Goal: Transaction & Acquisition: Book appointment/travel/reservation

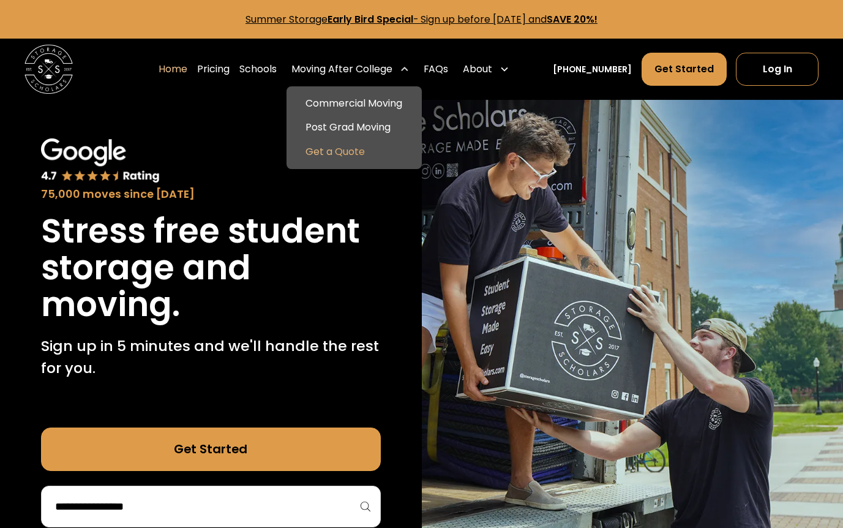
click at [351, 144] on link "Get a Quote" at bounding box center [354, 152] width 126 height 24
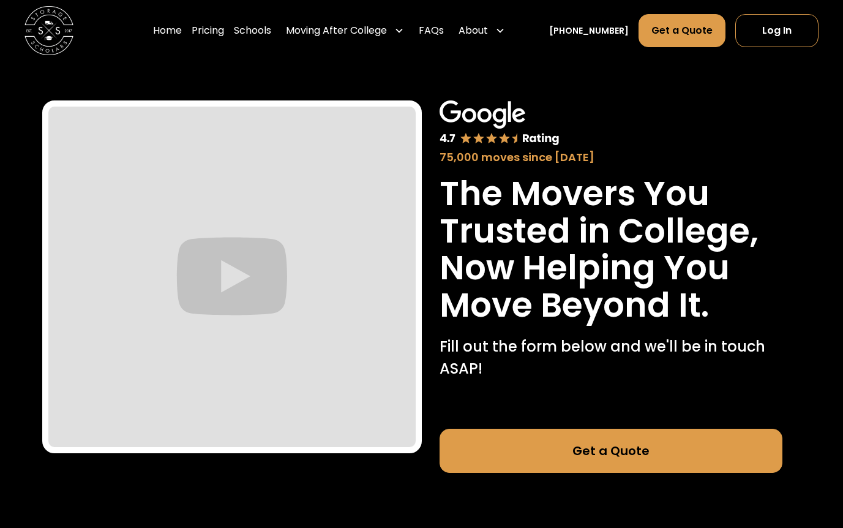
scroll to position [1, 0]
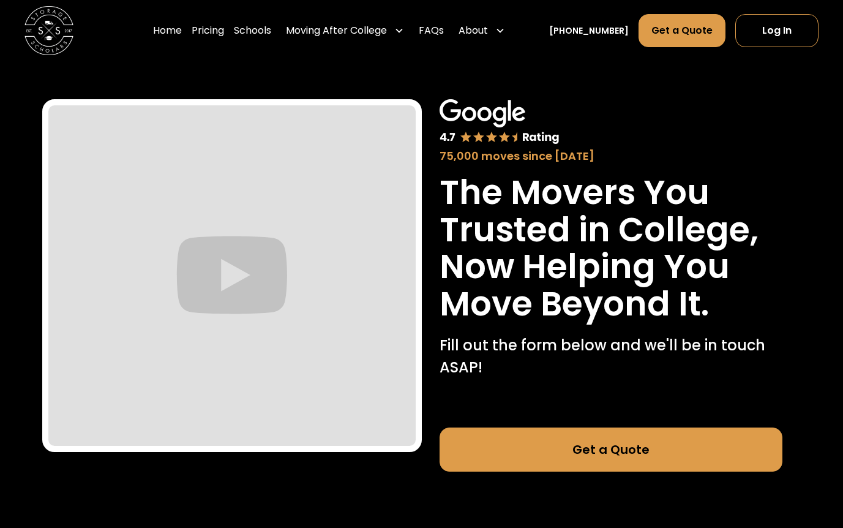
click at [476, 457] on link "Get a Quote" at bounding box center [610, 449] width 343 height 44
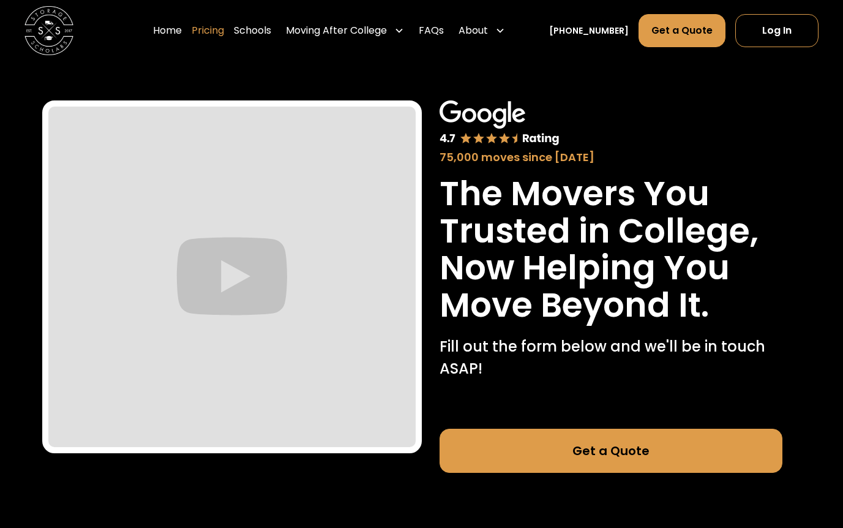
click at [224, 31] on link "Pricing" at bounding box center [208, 30] width 32 height 34
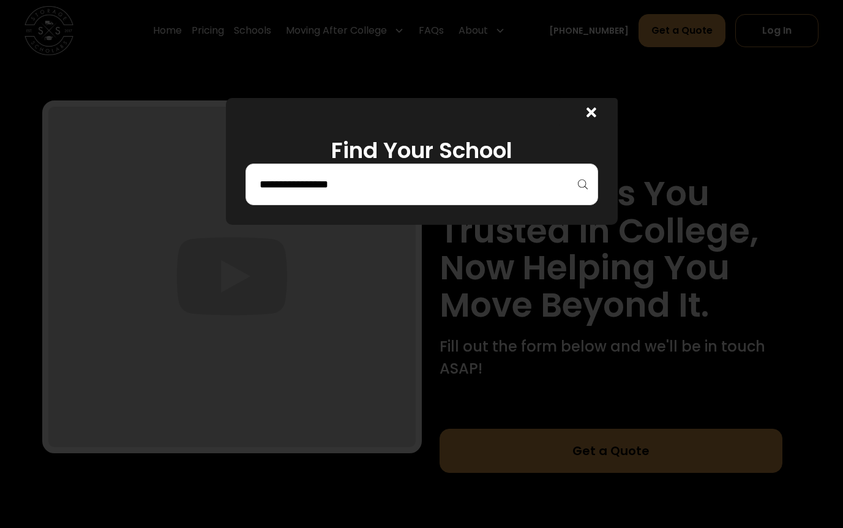
click at [272, 196] on div at bounding box center [421, 184] width 352 height 42
click at [271, 187] on input "search" at bounding box center [421, 184] width 327 height 21
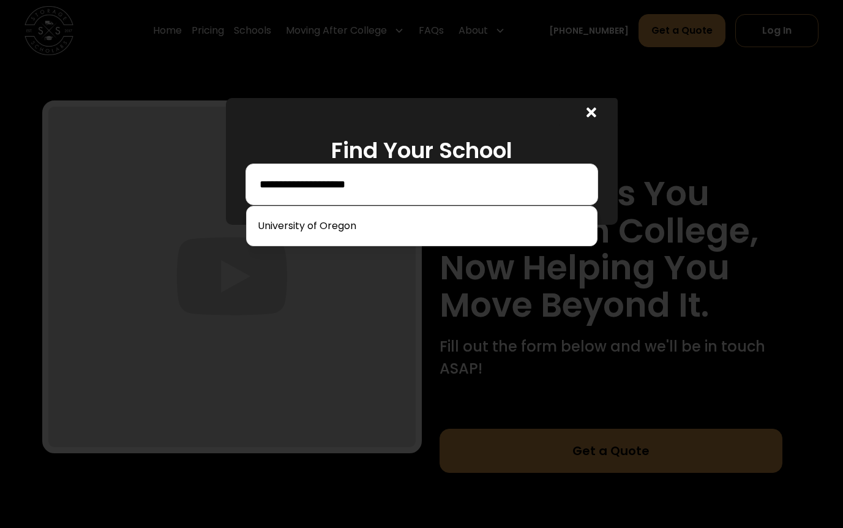
type input "**********"
click at [282, 218] on link at bounding box center [422, 225] width 340 height 27
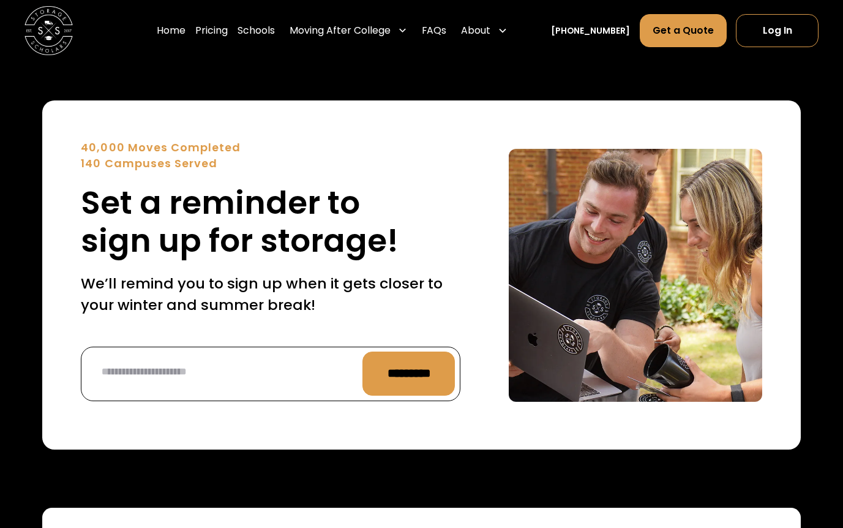
scroll to position [4764, 0]
